Goal: Information Seeking & Learning: Learn about a topic

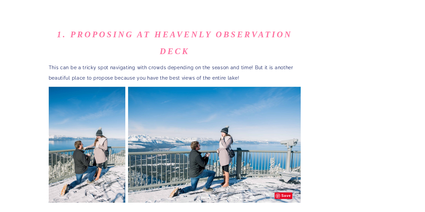
scroll to position [373, 0]
click at [149, 115] on img at bounding box center [214, 144] width 172 height 116
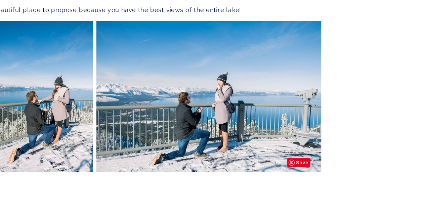
scroll to position [423, 0]
